Goal: Transaction & Acquisition: Subscribe to service/newsletter

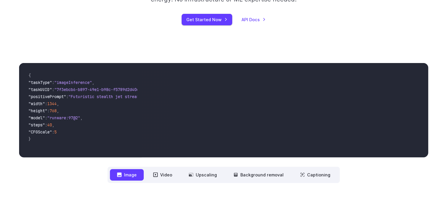
scroll to position [176, 0]
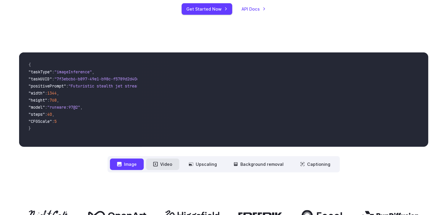
click at [162, 165] on button "Video" at bounding box center [162, 163] width 33 height 11
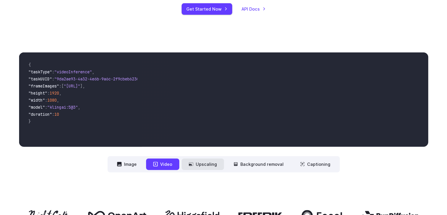
click at [200, 163] on button "Upscaling" at bounding box center [203, 163] width 42 height 11
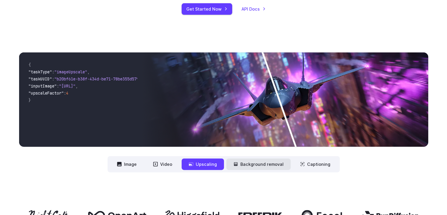
click at [245, 162] on button "Background removal" at bounding box center [258, 163] width 64 height 11
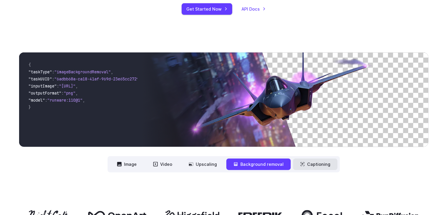
click at [309, 168] on button "Captioning" at bounding box center [315, 163] width 44 height 11
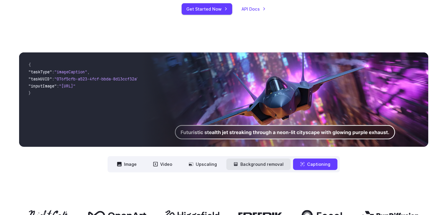
click at [265, 165] on button "Background removal" at bounding box center [258, 163] width 64 height 11
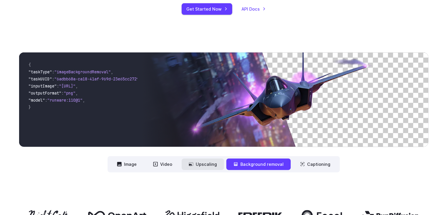
click at [208, 160] on button "Upscaling" at bounding box center [203, 163] width 42 height 11
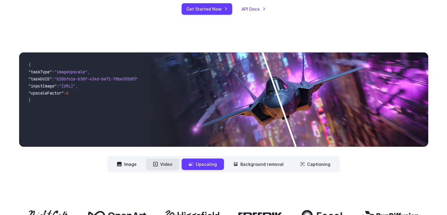
click at [163, 163] on button "Video" at bounding box center [162, 163] width 33 height 11
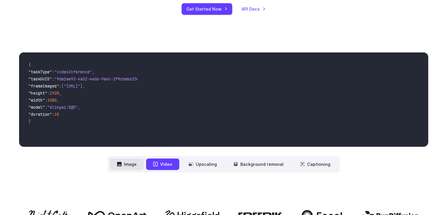
click at [136, 162] on button "Image" at bounding box center [127, 163] width 34 height 11
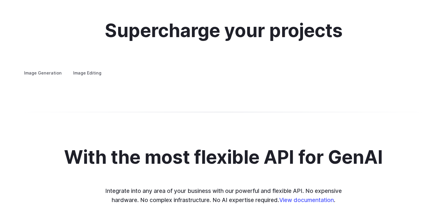
scroll to position [1117, 0]
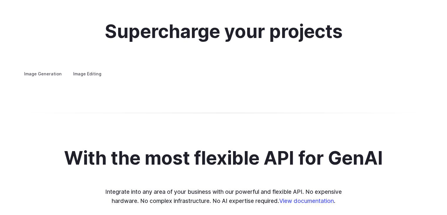
drag, startPoint x: 354, startPoint y: 129, endPoint x: 395, endPoint y: 128, distance: 41.1
click at [0, 0] on img at bounding box center [0, 0] width 0 height 0
click at [87, 68] on label "Image Editing" at bounding box center [87, 73] width 38 height 10
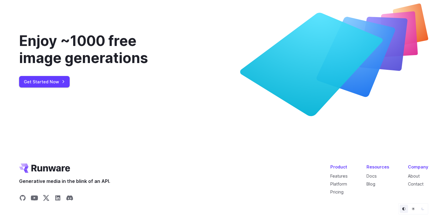
scroll to position [2204, 0]
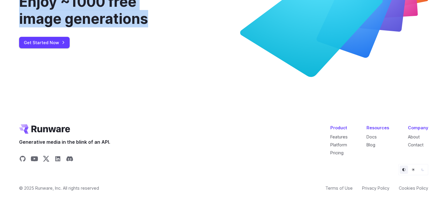
drag, startPoint x: 135, startPoint y: 83, endPoint x: 18, endPoint y: 63, distance: 119.2
click at [18, 63] on div "Enjoy ~1000 free image generations Get Started Now" at bounding box center [223, 20] width 423 height 112
click at [37, 27] on div "Enjoy ~1000 free image generations" at bounding box center [99, 10] width 160 height 34
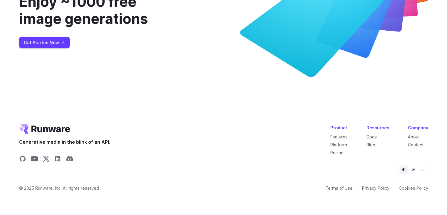
scroll to position [2208, 0]
click at [46, 48] on link "Get Started Now" at bounding box center [44, 42] width 51 height 11
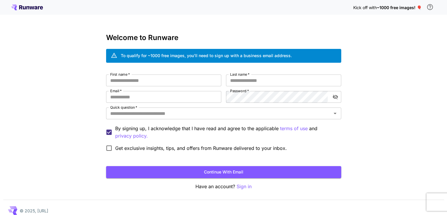
click at [393, 10] on p "Kick off with ~1000 free images! 🎈" at bounding box center [387, 7] width 68 height 6
click at [418, 7] on span "~1000 free images! 🎈" at bounding box center [399, 7] width 45 height 5
